Goal: Information Seeking & Learning: Learn about a topic

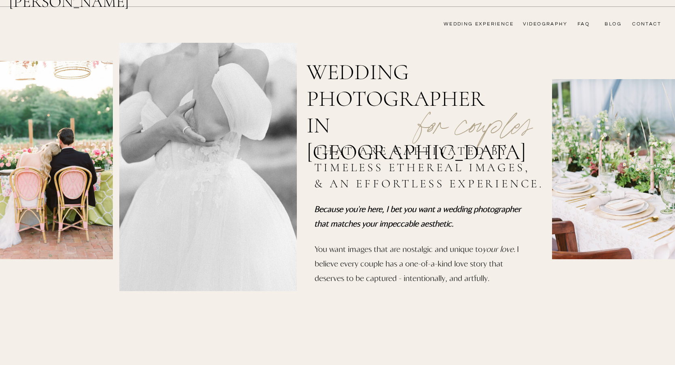
scroll to position [24, 0]
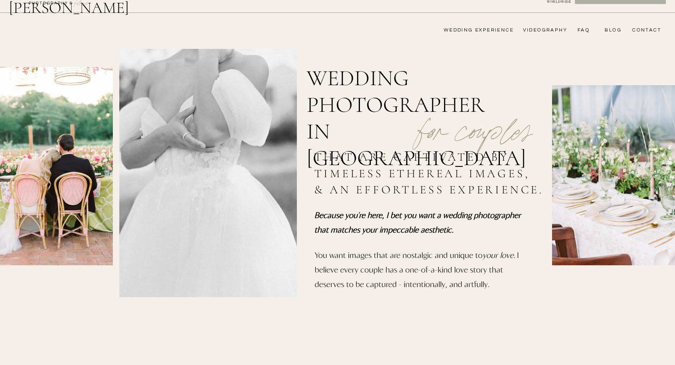
click at [492, 31] on nav "wedding experience" at bounding box center [472, 30] width 81 height 6
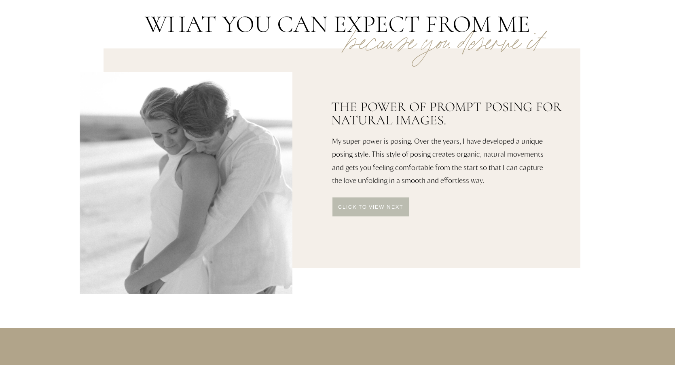
scroll to position [382, 0]
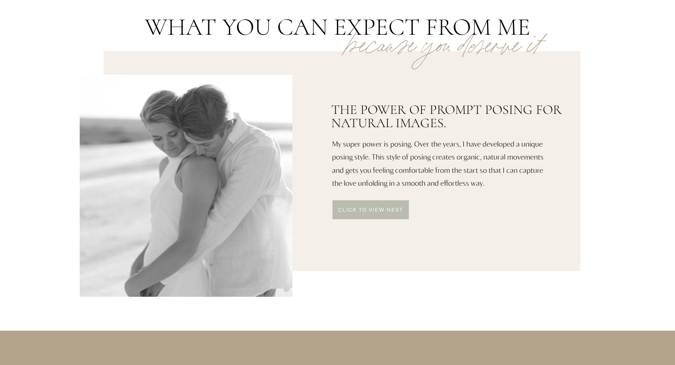
click at [382, 213] on p "click to VIEW NEXT" at bounding box center [370, 211] width 77 height 6
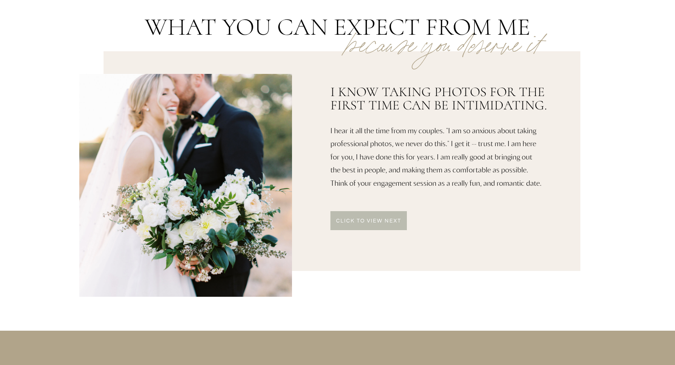
click at [382, 217] on div at bounding box center [368, 220] width 76 height 19
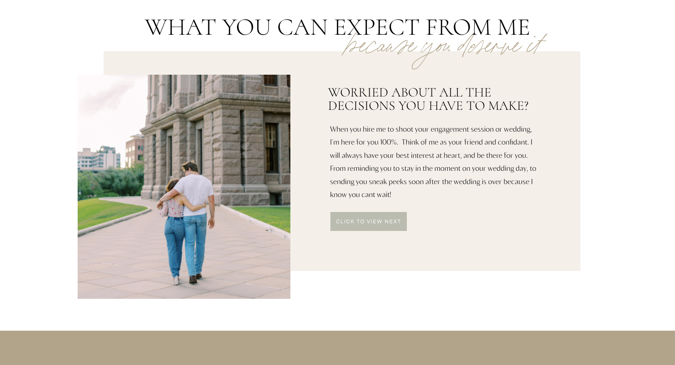
click at [382, 217] on div at bounding box center [368, 221] width 76 height 19
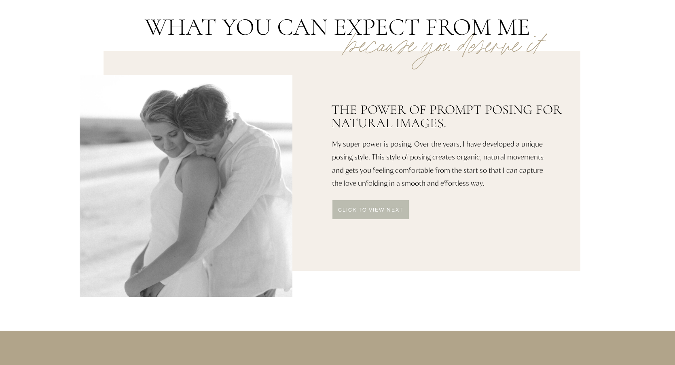
click at [378, 203] on div at bounding box center [370, 209] width 76 height 19
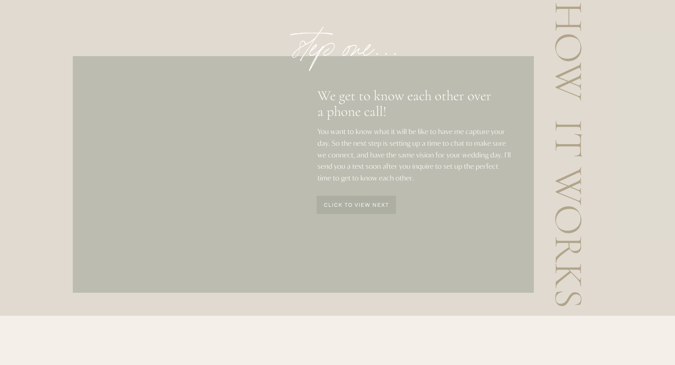
scroll to position [993, 0]
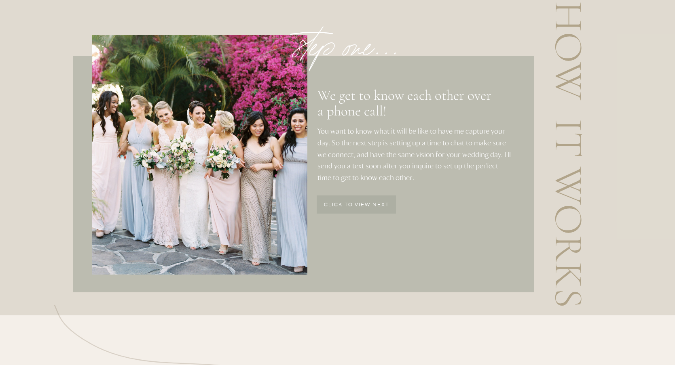
click at [376, 206] on p "click to view next" at bounding box center [356, 206] width 78 height 7
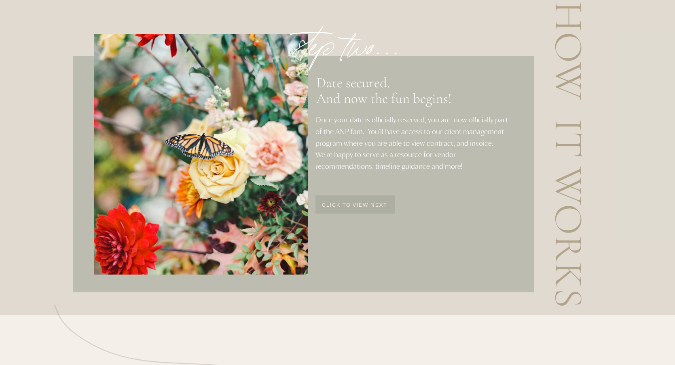
click at [376, 206] on p "click to view next" at bounding box center [354, 206] width 78 height 7
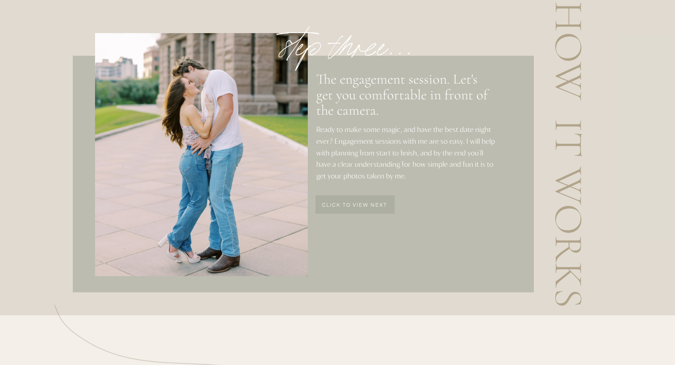
click at [376, 206] on p "click to view next" at bounding box center [354, 206] width 78 height 7
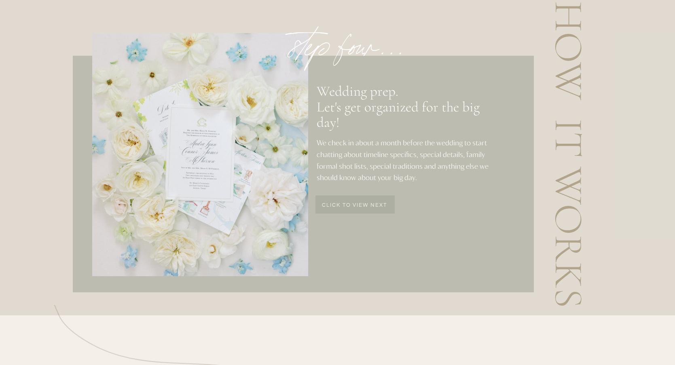
click at [376, 206] on p "click to view next" at bounding box center [354, 206] width 78 height 7
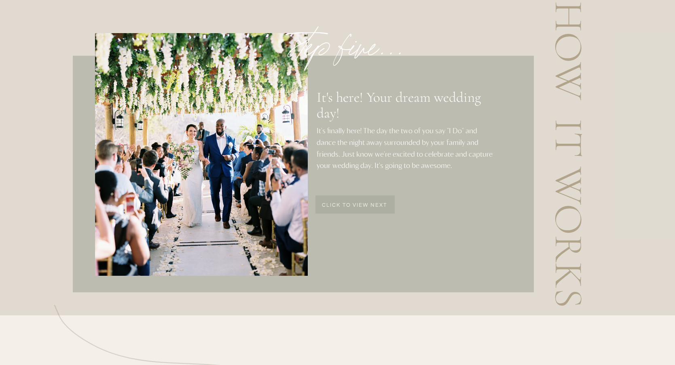
click at [376, 206] on p "click to view next" at bounding box center [354, 206] width 78 height 7
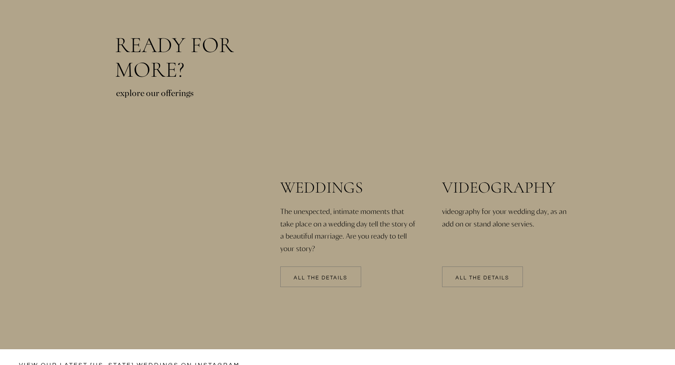
scroll to position [1688, 0]
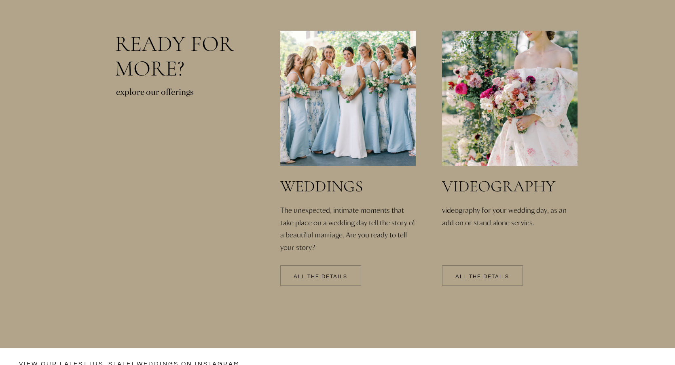
click at [333, 279] on p "All the details" at bounding box center [320, 277] width 81 height 6
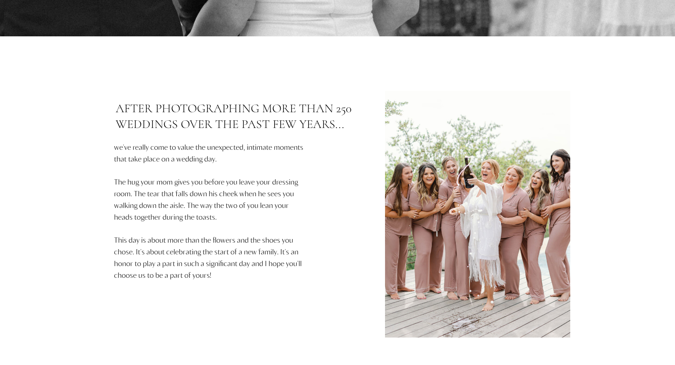
scroll to position [279, 0]
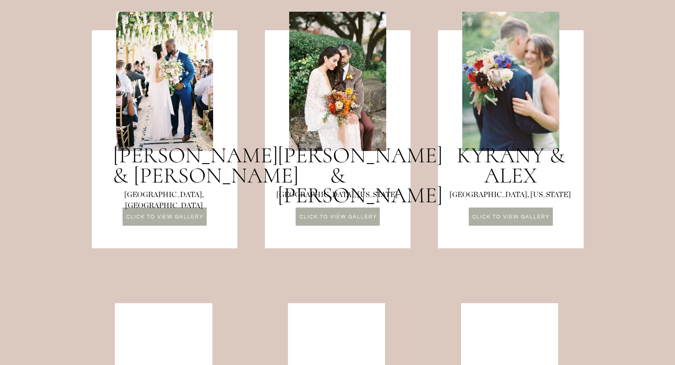
scroll to position [747, 0]
click at [336, 214] on p "CLICK TO VIEW GALLERY" at bounding box center [338, 217] width 84 height 7
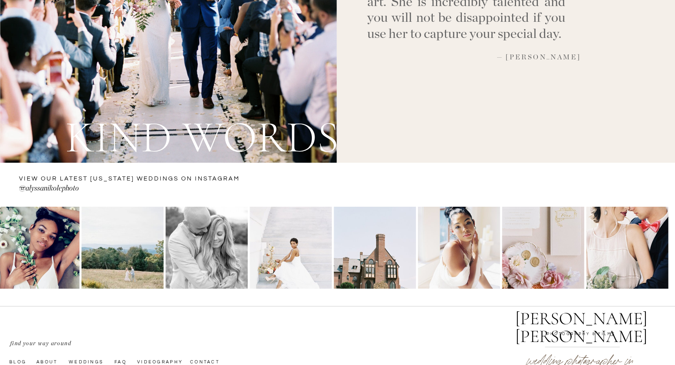
scroll to position [2963, 0]
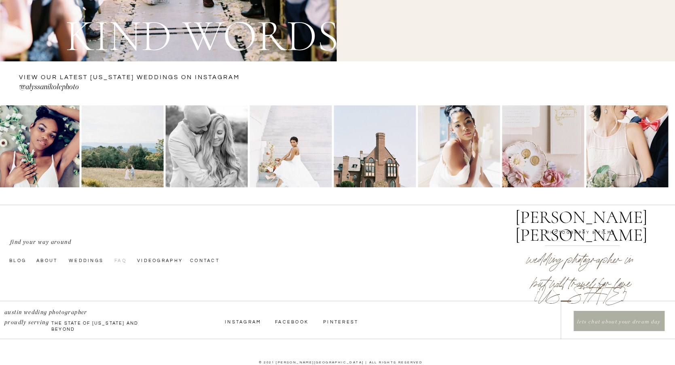
click at [115, 263] on nav "faq" at bounding box center [120, 260] width 13 height 6
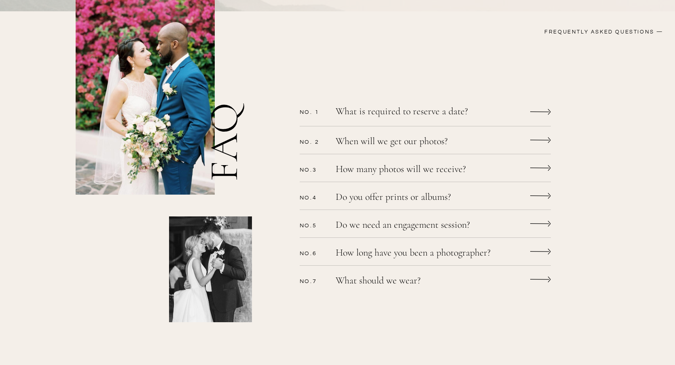
scroll to position [200, 0]
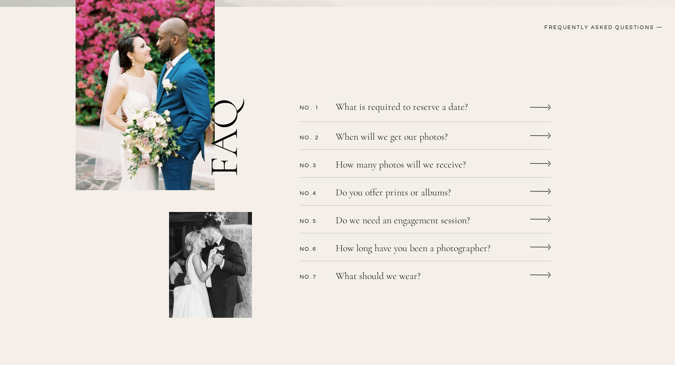
click at [415, 140] on p "When will we get our photos?" at bounding box center [414, 138] width 158 height 12
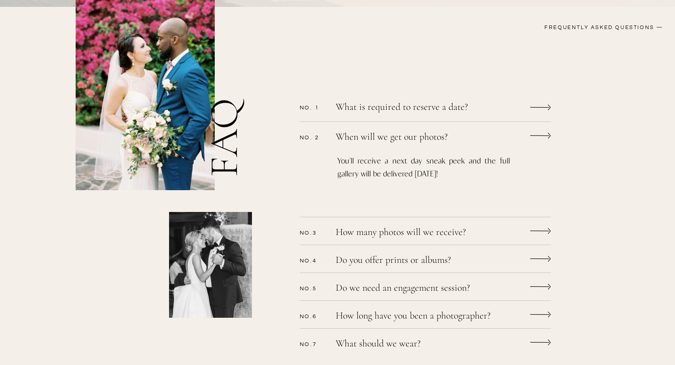
click at [414, 140] on p "When will we get our photos?" at bounding box center [414, 138] width 158 height 12
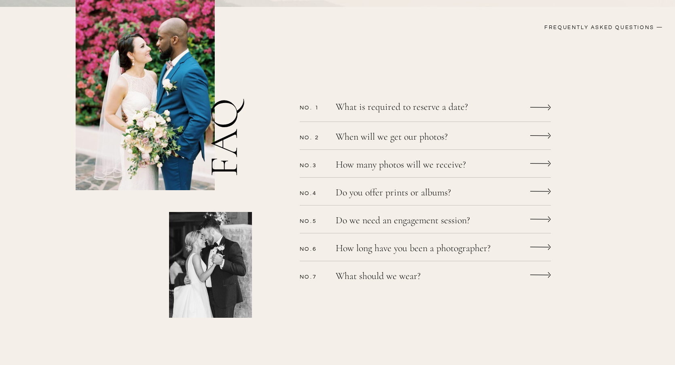
click at [403, 169] on p "How many photos will we receive?" at bounding box center [414, 166] width 158 height 12
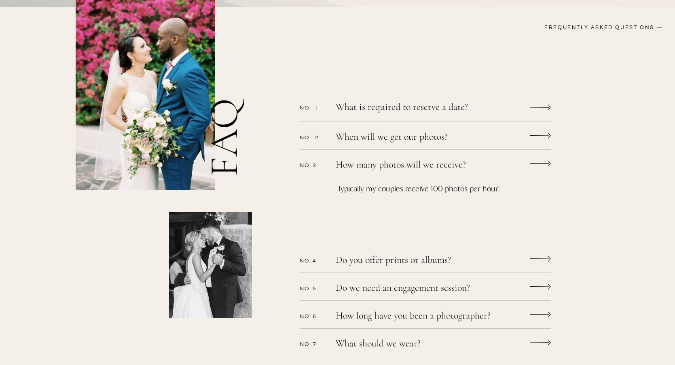
click at [403, 169] on p "How many photos will we receive?" at bounding box center [414, 166] width 158 height 12
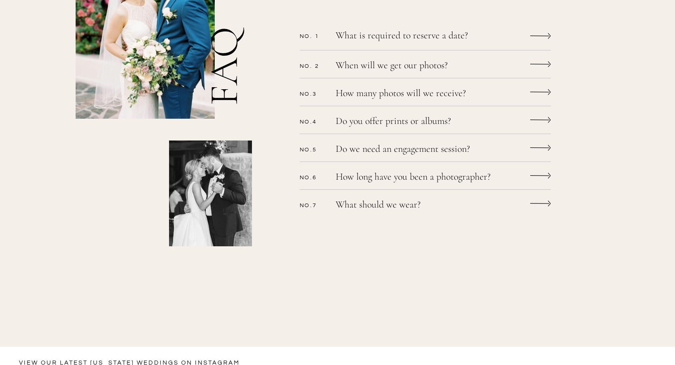
scroll to position [274, 0]
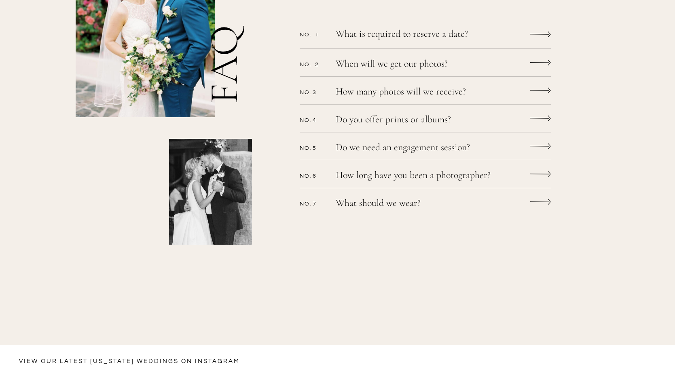
click at [385, 140] on div "CONTACT bLog FAQ videography wedding experience Alyssa nikole Lets chat WEDDING…" at bounding box center [337, 197] width 675 height 942
click at [383, 145] on p "Do we need an engagement session?" at bounding box center [414, 149] width 158 height 12
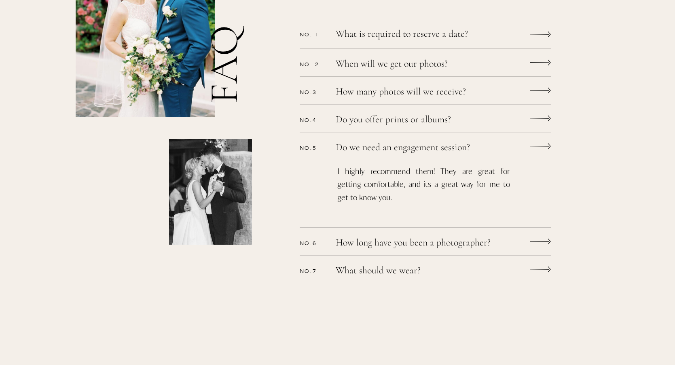
click at [383, 148] on p "Do we need an engagement session?" at bounding box center [414, 149] width 158 height 12
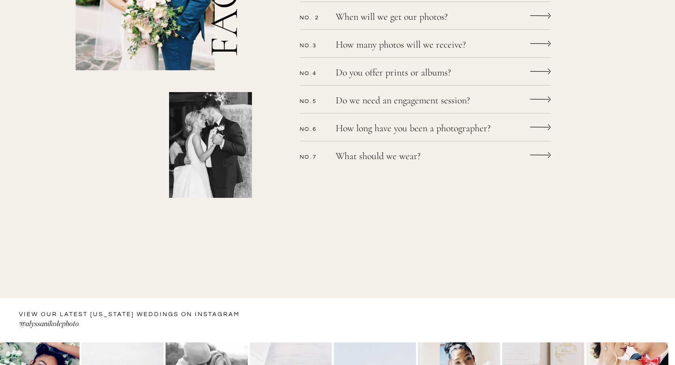
scroll to position [0, 0]
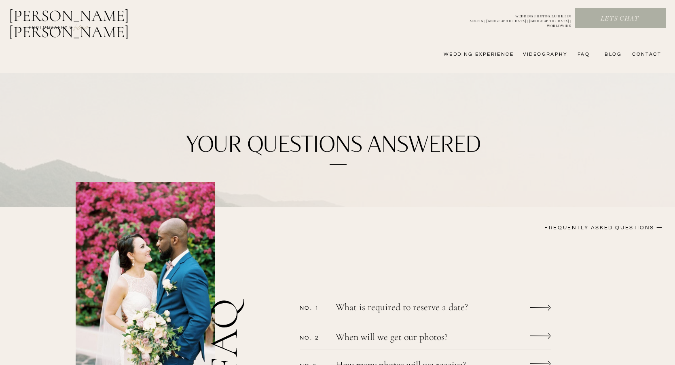
click at [98, 13] on h2 "[PERSON_NAME] [PERSON_NAME]" at bounding box center [90, 17] width 162 height 19
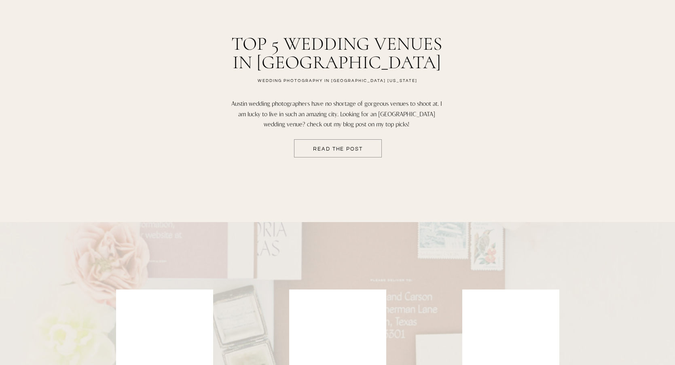
scroll to position [1593, 0]
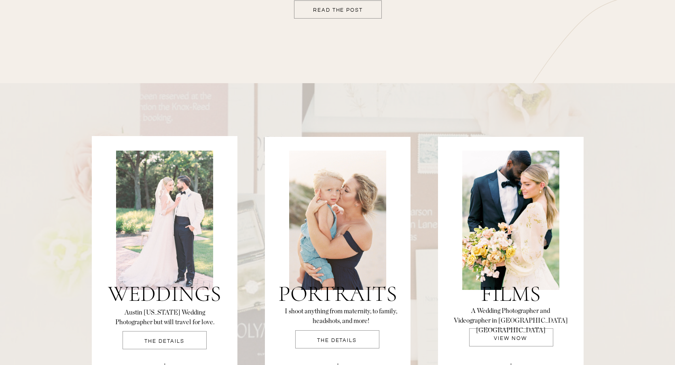
click at [173, 278] on div at bounding box center [164, 220] width 97 height 139
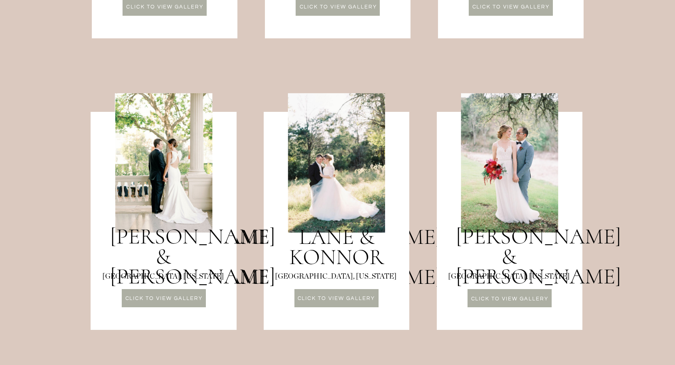
scroll to position [958, 0]
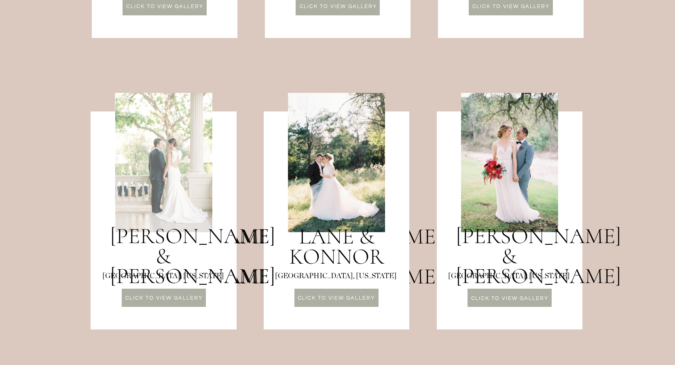
click at [169, 197] on div at bounding box center [163, 162] width 97 height 139
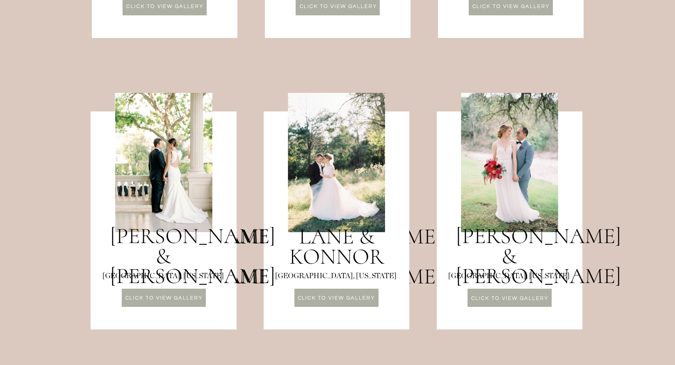
click at [171, 301] on p "CLICK TO VIEW GALLERY" at bounding box center [164, 299] width 84 height 7
